Goal: Task Accomplishment & Management: Manage account settings

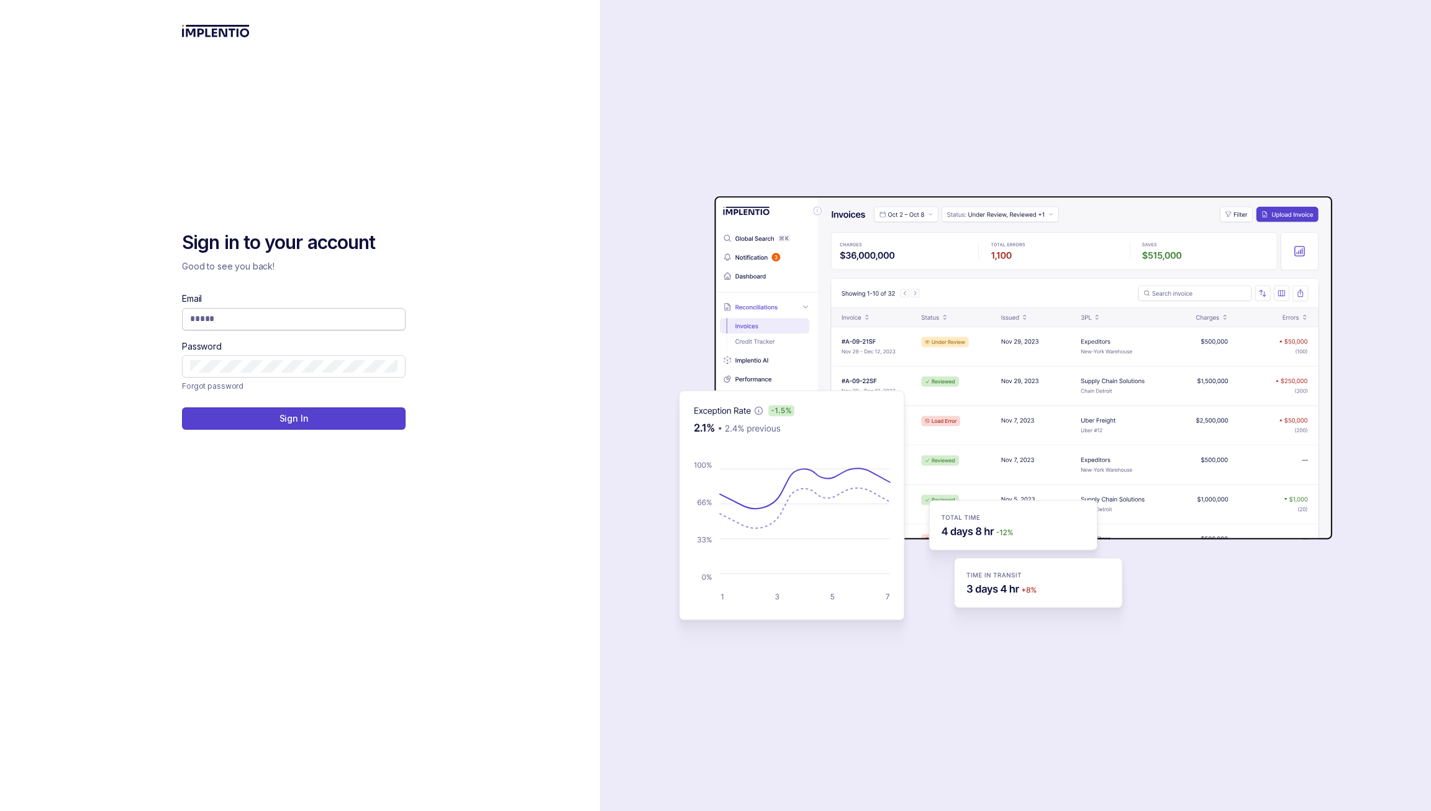
click at [250, 322] on input "Email" at bounding box center [294, 319] width 208 height 12
type input "**********"
click at [286, 422] on div at bounding box center [294, 419] width 75 height 12
